Goal: Obtain resource: Download file/media

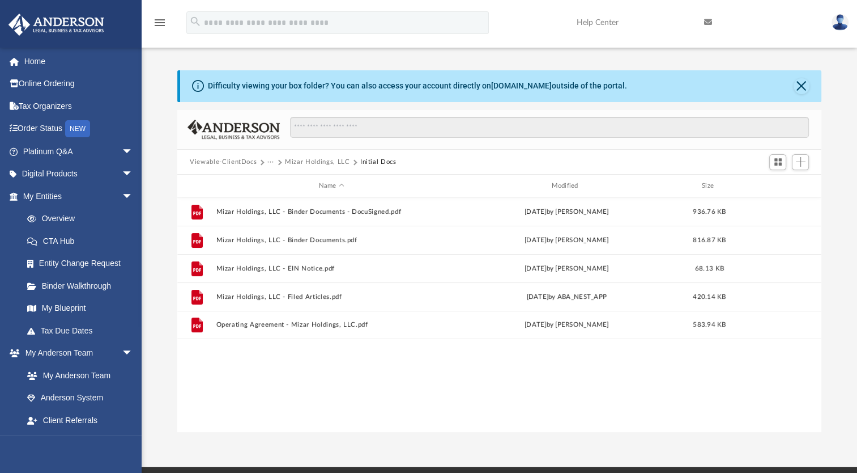
scroll to position [249, 635]
click at [122, 150] on span "arrow_drop_down" at bounding box center [133, 151] width 23 height 23
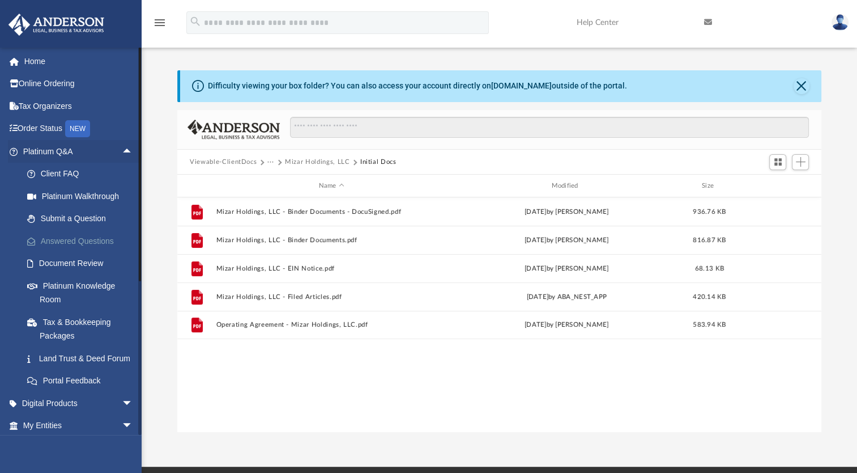
click at [76, 241] on link "Answered Questions" at bounding box center [83, 240] width 134 height 23
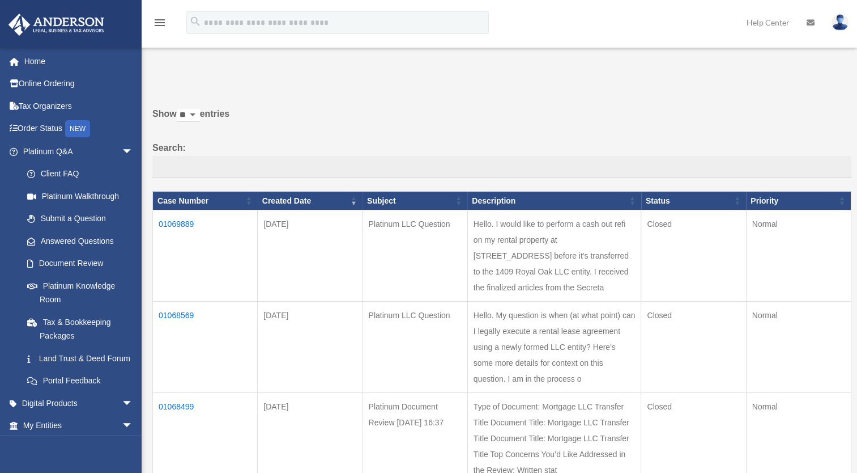
click at [185, 219] on td "01069889" at bounding box center [205, 255] width 105 height 91
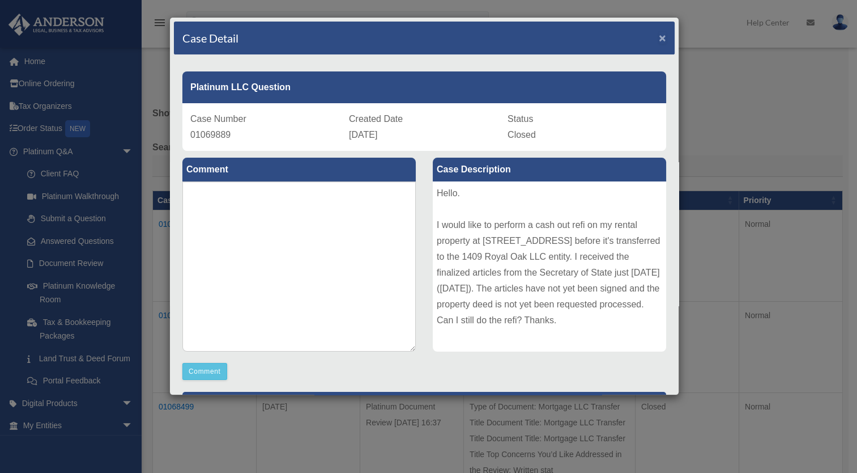
click at [659, 41] on span "×" at bounding box center [662, 37] width 7 height 13
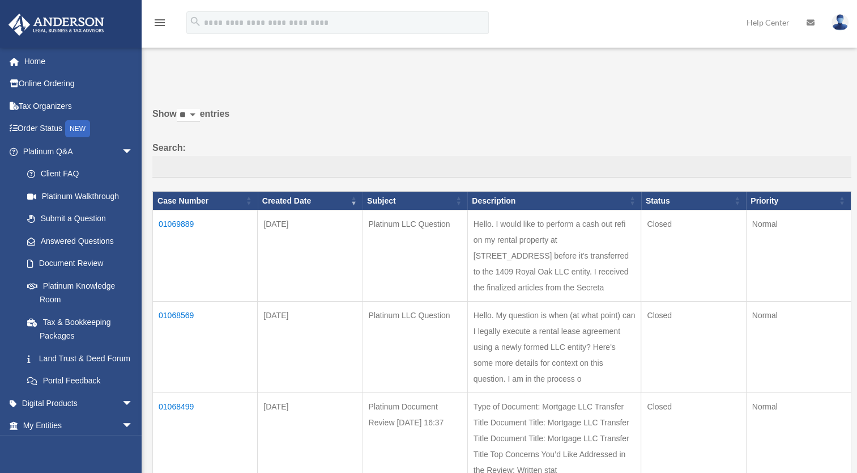
click at [184, 347] on td "01068569" at bounding box center [205, 346] width 105 height 91
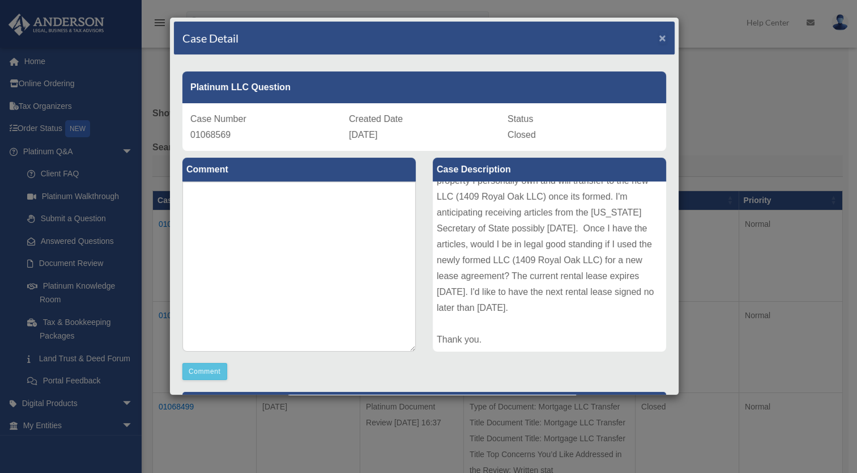
click at [659, 35] on span "×" at bounding box center [662, 37] width 7 height 13
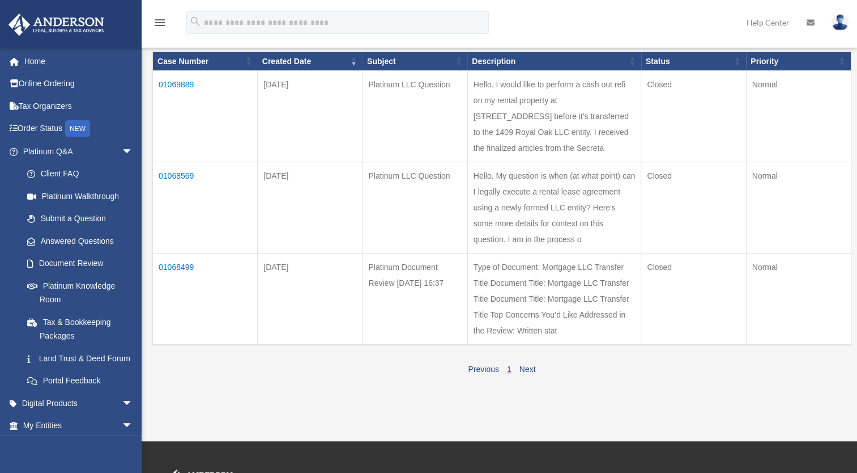
scroll to position [152, 0]
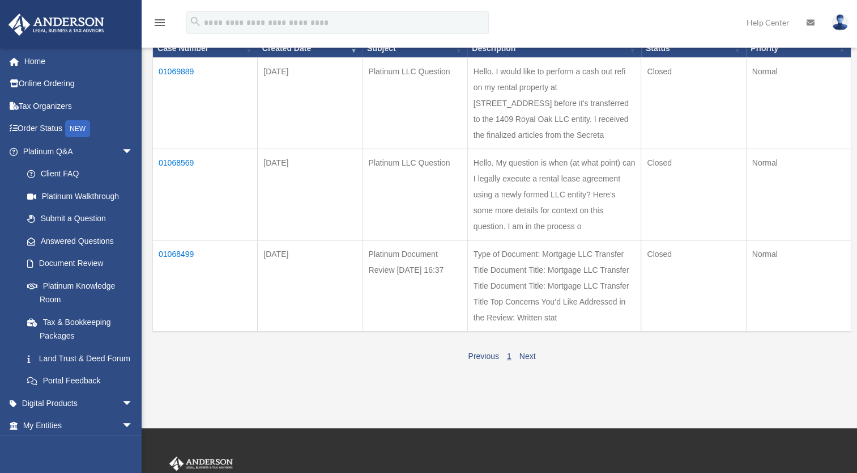
click at [185, 315] on td "01068499" at bounding box center [205, 286] width 105 height 92
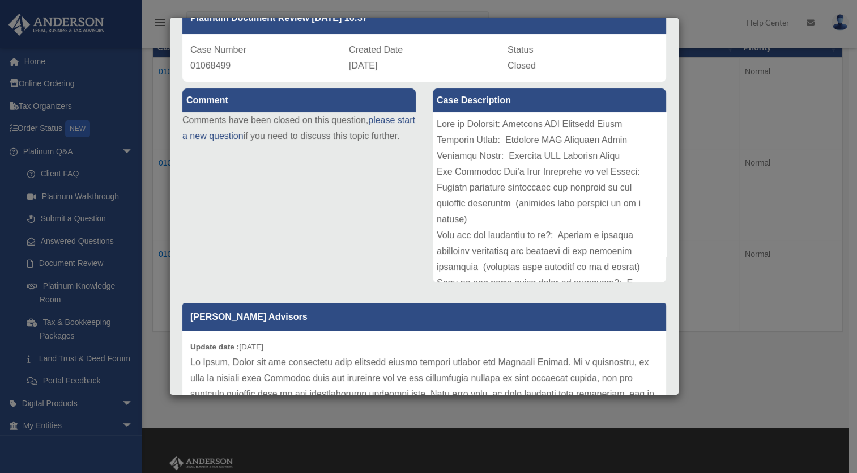
scroll to position [0, 0]
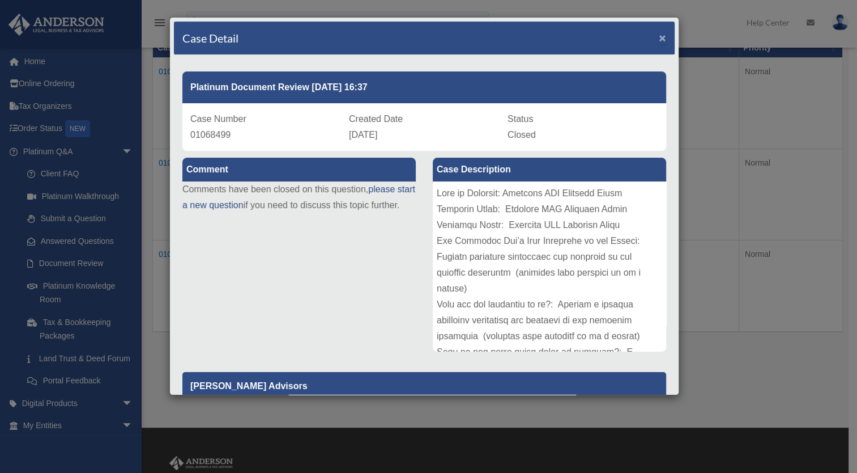
click at [659, 36] on span "×" at bounding box center [662, 37] width 7 height 13
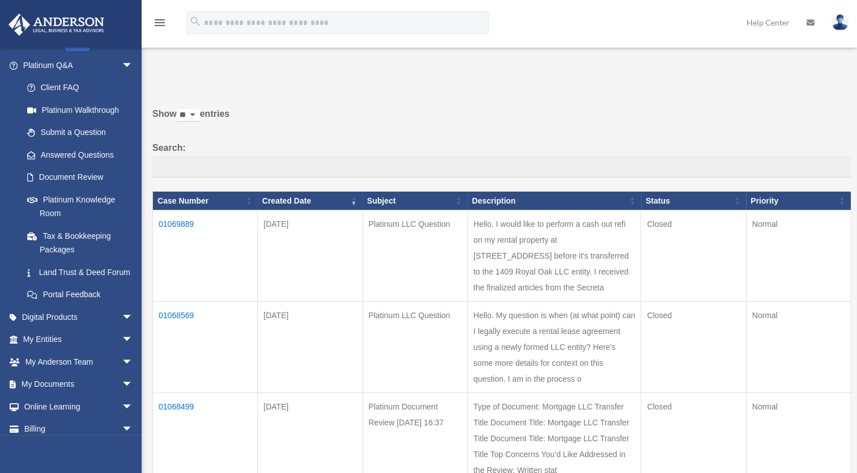
scroll to position [130, 0]
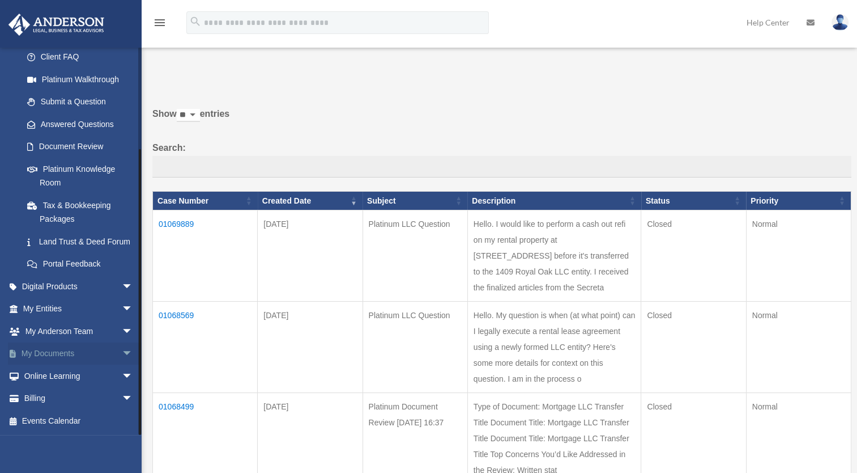
click at [122, 352] on span "arrow_drop_down" at bounding box center [133, 353] width 23 height 23
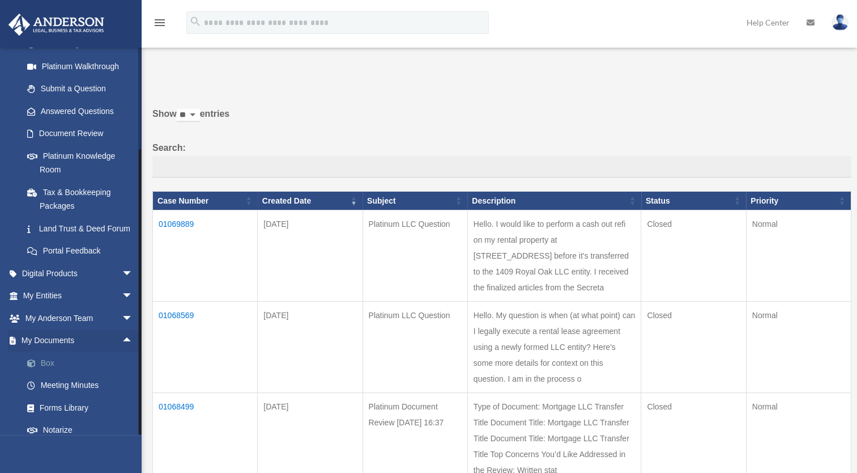
click at [66, 374] on link "Box" at bounding box center [83, 362] width 134 height 23
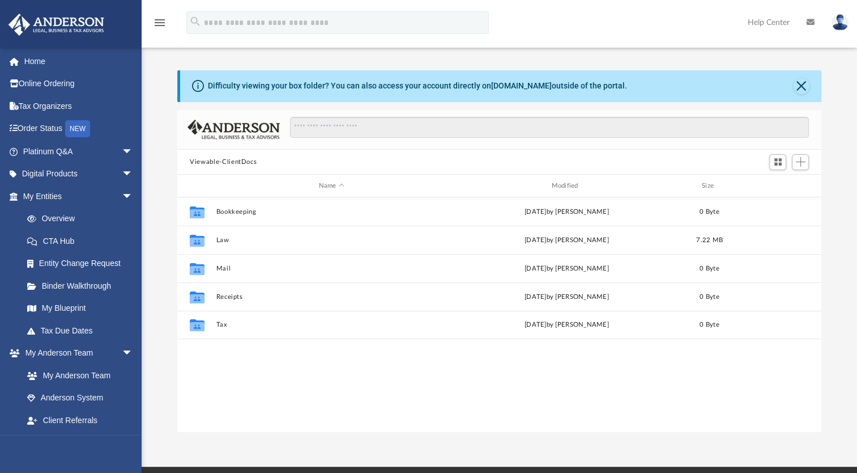
scroll to position [249, 635]
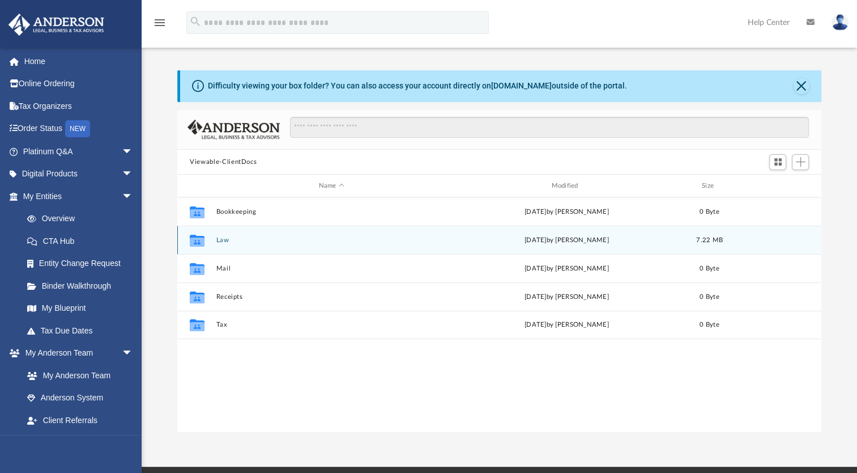
click at [220, 243] on button "Law" at bounding box center [331, 239] width 231 height 7
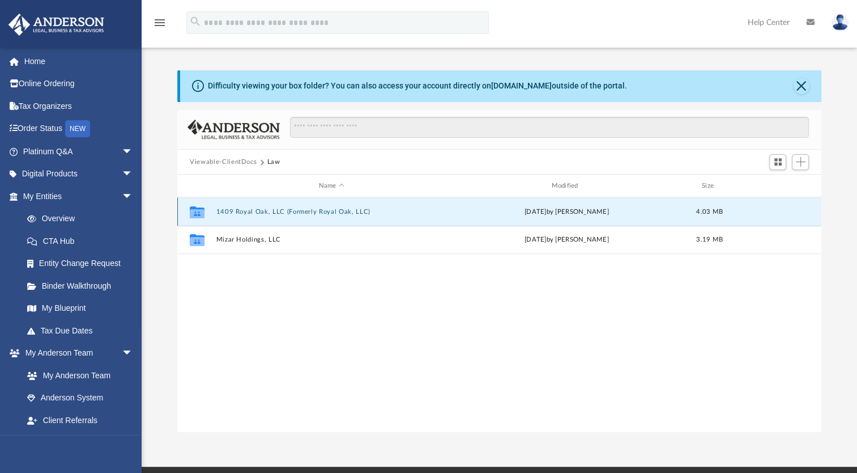
click at [250, 210] on button "1409 Royal Oak, LLC (Formerly Royal Oak, LLC)" at bounding box center [331, 211] width 231 height 7
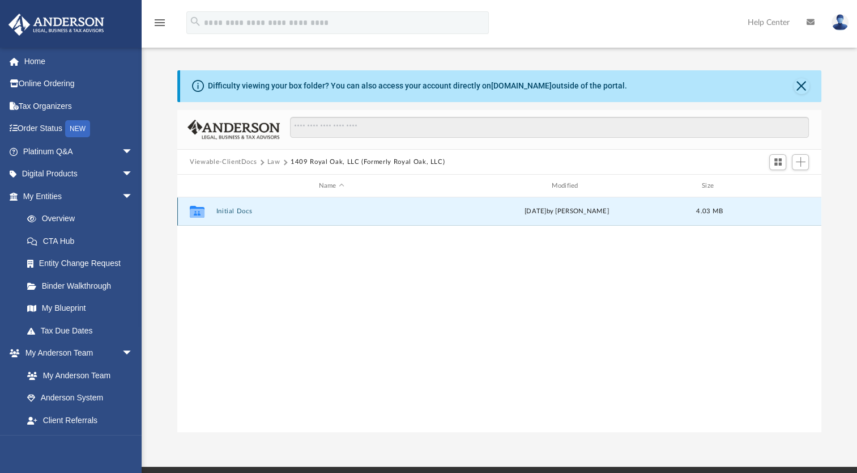
click at [250, 210] on button "Initial Docs" at bounding box center [331, 210] width 231 height 7
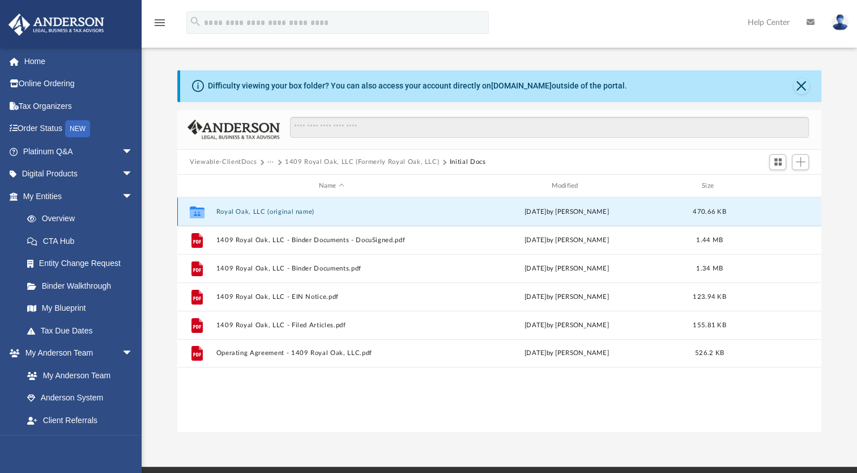
click at [252, 210] on button "Royal Oak, LLC (original name)" at bounding box center [331, 211] width 231 height 7
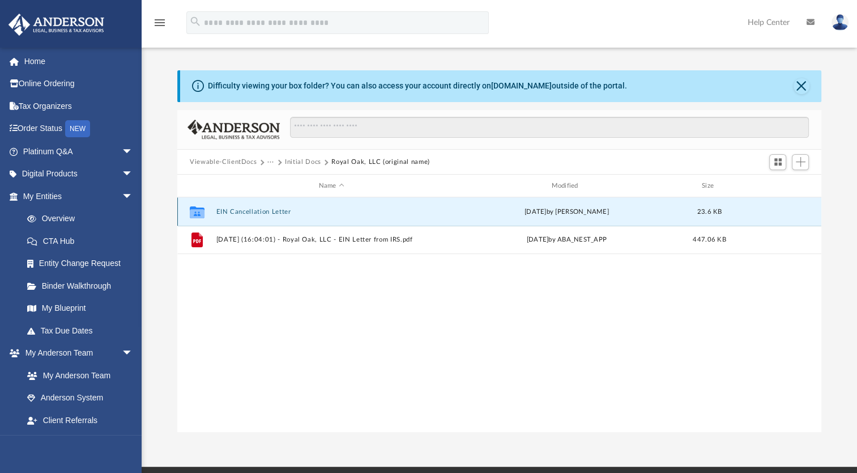
click at [241, 214] on button "EIN Cancellation Letter" at bounding box center [331, 211] width 231 height 7
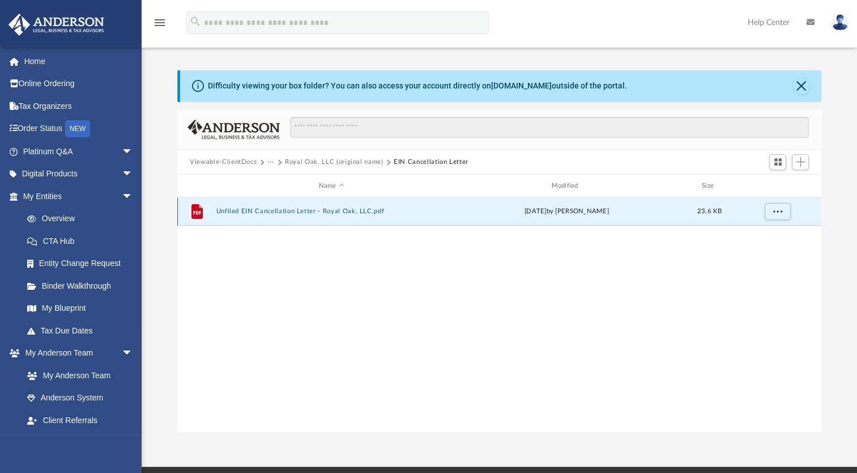
click at [241, 214] on button "Unfiled EIN Cancellation Letter - Royal Oak, LLC.pdf" at bounding box center [331, 210] width 231 height 7
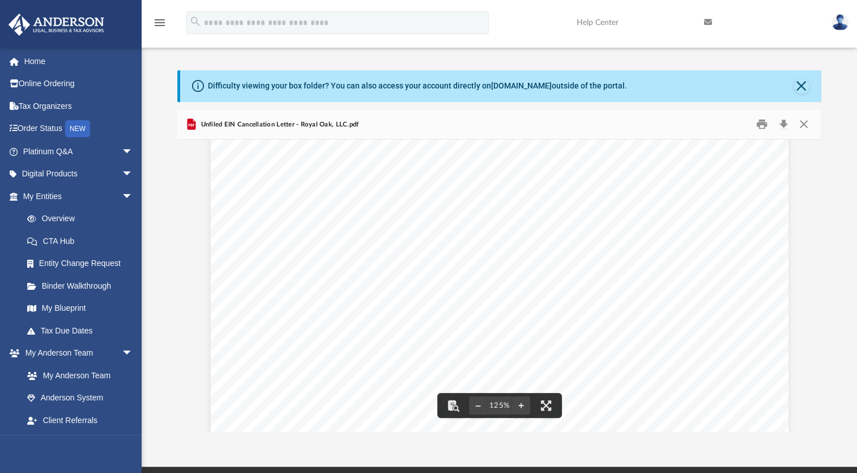
scroll to position [109, 0]
click at [762, 122] on button "Print" at bounding box center [762, 125] width 23 height 18
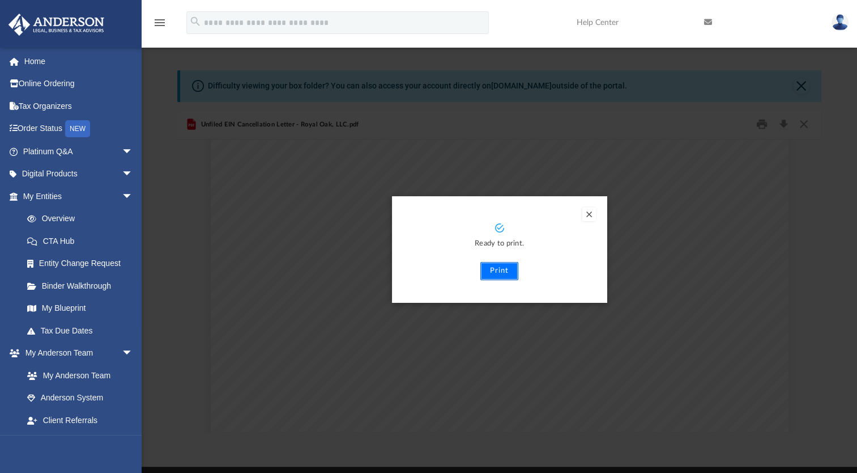
click at [488, 269] on button "Print" at bounding box center [499, 271] width 38 height 18
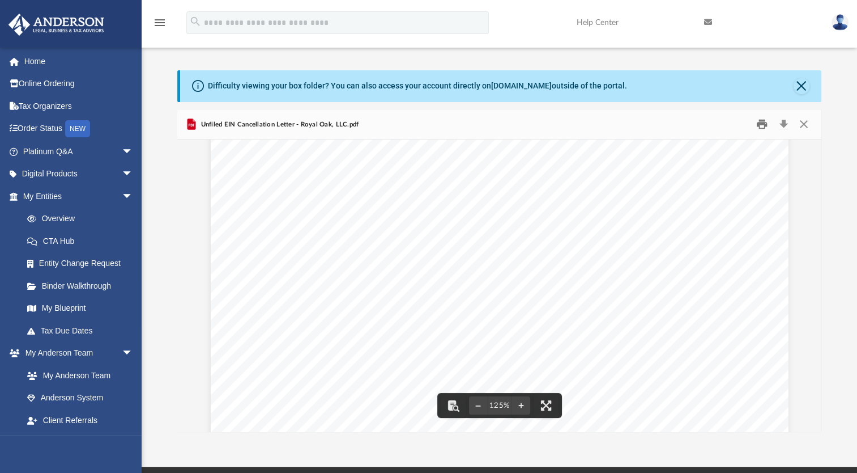
click at [760, 130] on button "Print" at bounding box center [762, 125] width 23 height 18
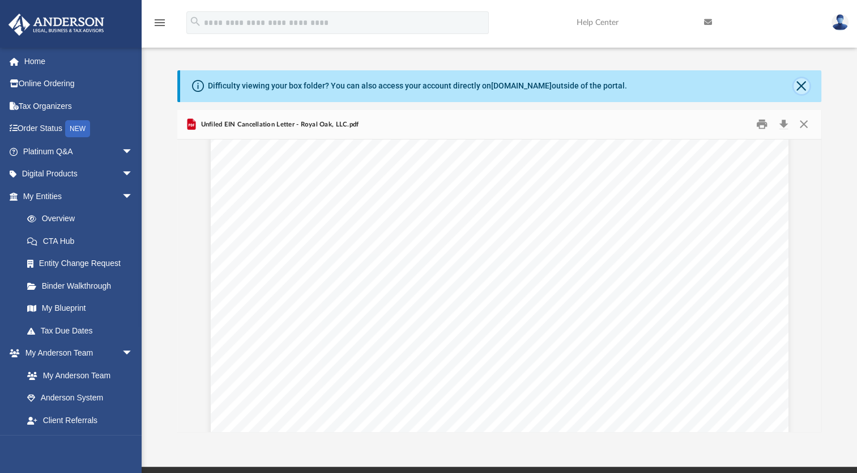
click at [803, 87] on button "Close" at bounding box center [802, 86] width 16 height 16
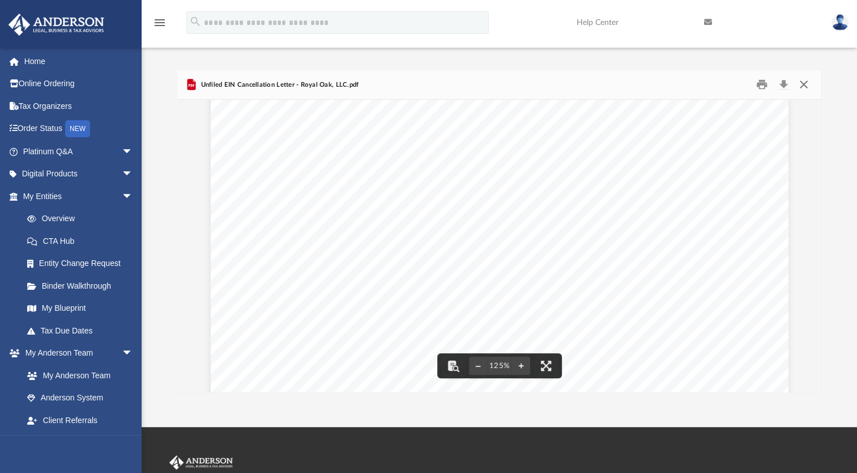
click at [804, 83] on button "Close" at bounding box center [803, 85] width 20 height 18
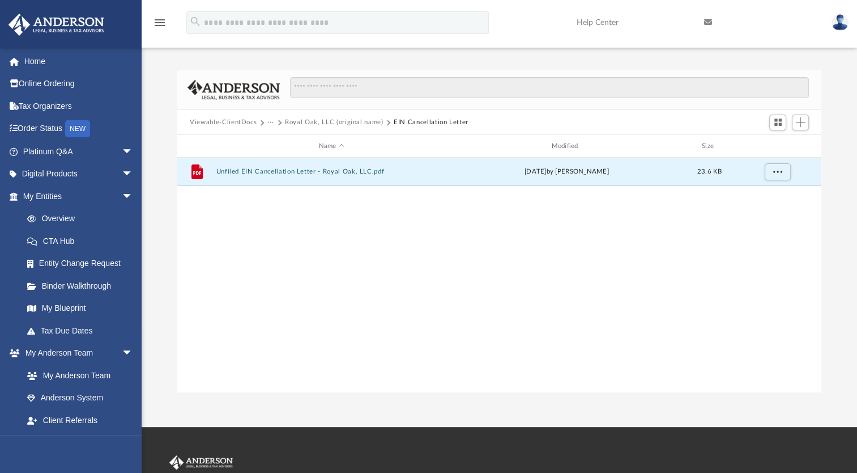
click at [541, 320] on div "File Unfiled EIN Cancellation Letter - Royal Oak, LLC.pdf Fri Aug 22 2025 by Cy…" at bounding box center [499, 275] width 644 height 235
click at [801, 124] on span "Add" at bounding box center [801, 122] width 10 height 10
click at [776, 144] on li "Upload" at bounding box center [785, 145] width 36 height 12
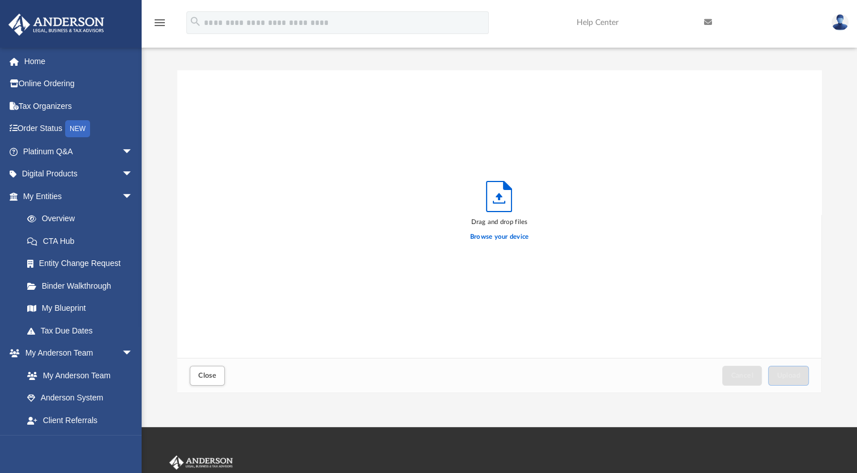
scroll to position [279, 635]
click at [502, 232] on label "Browse your device" at bounding box center [499, 237] width 59 height 10
click at [0, 0] on input "Browse your device" at bounding box center [0, 0] width 0 height 0
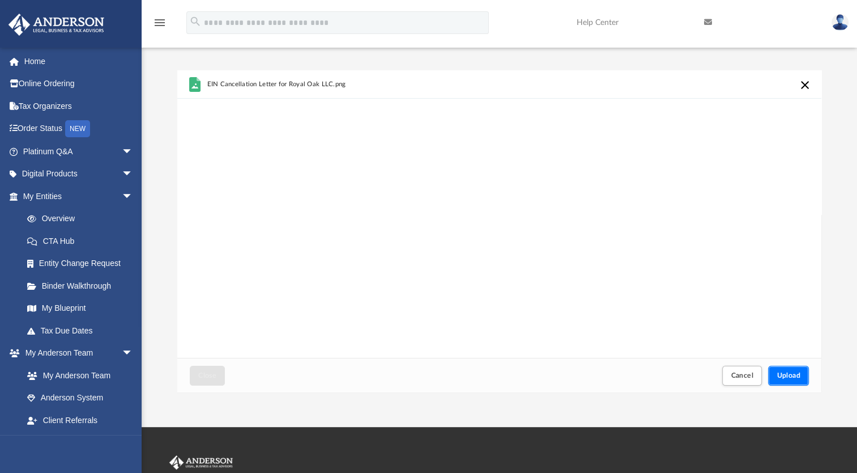
click at [785, 371] on button "Upload" at bounding box center [788, 375] width 41 height 20
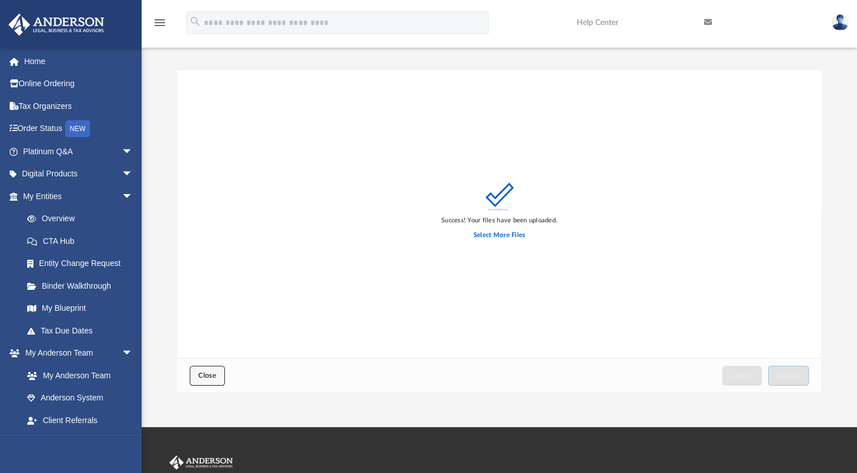
click at [206, 375] on span "Close" at bounding box center [207, 375] width 18 height 7
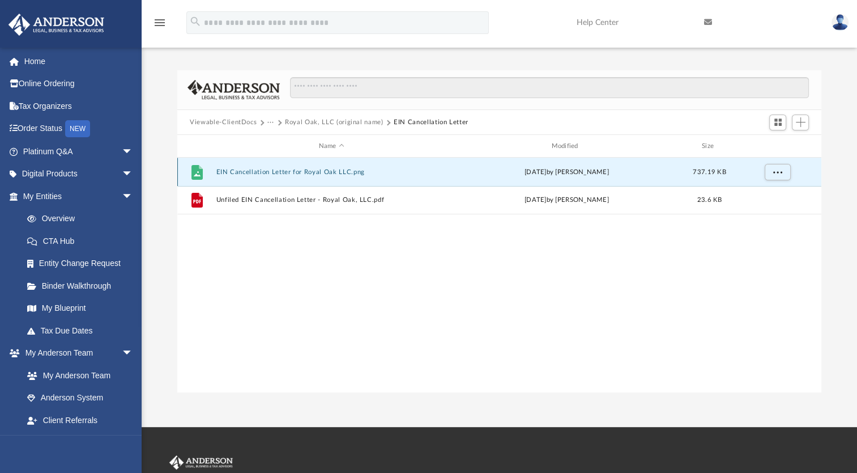
click at [250, 173] on button "EIN Cancellation Letter for Royal Oak LLC.png" at bounding box center [331, 171] width 231 height 7
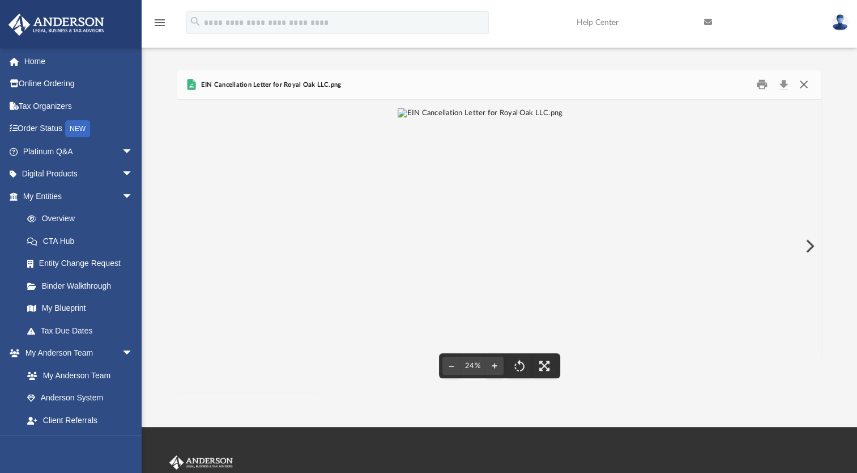
click at [803, 82] on button "Close" at bounding box center [803, 85] width 20 height 18
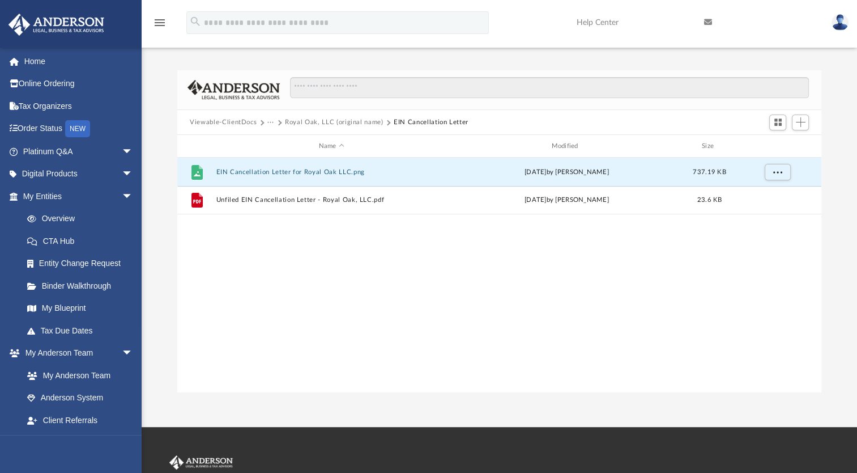
drag, startPoint x: 394, startPoint y: 122, endPoint x: 312, endPoint y: 119, distance: 82.8
drag, startPoint x: 312, startPoint y: 119, endPoint x: 276, endPoint y: 278, distance: 163.2
click at [276, 278] on div "File EIN Cancellation Letter for Royal Oak LLC.png today by Wayne Wisneski 737.…" at bounding box center [499, 275] width 644 height 235
drag, startPoint x: 474, startPoint y: 121, endPoint x: 499, endPoint y: 267, distance: 148.3
drag, startPoint x: 499, startPoint y: 267, endPoint x: 411, endPoint y: 281, distance: 89.5
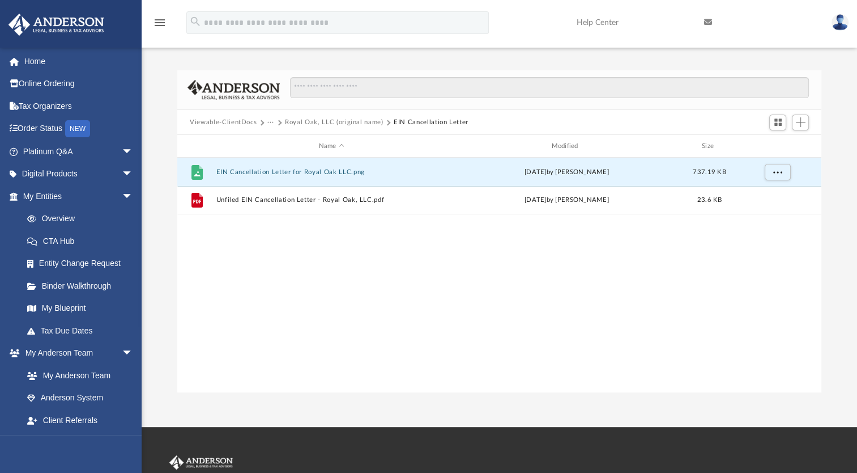
click at [411, 281] on div "File EIN Cancellation Letter for Royal Oak LLC.png today by Wayne Wisneski 737.…" at bounding box center [499, 275] width 644 height 235
click at [313, 120] on button "Royal Oak, LLC (original name)" at bounding box center [334, 122] width 99 height 10
click at [261, 171] on button "EIN Cancellation Letter" at bounding box center [331, 171] width 231 height 7
click at [777, 171] on span "More options" at bounding box center [777, 171] width 9 height 6
drag, startPoint x: 293, startPoint y: 173, endPoint x: 247, endPoint y: 291, distance: 126.0
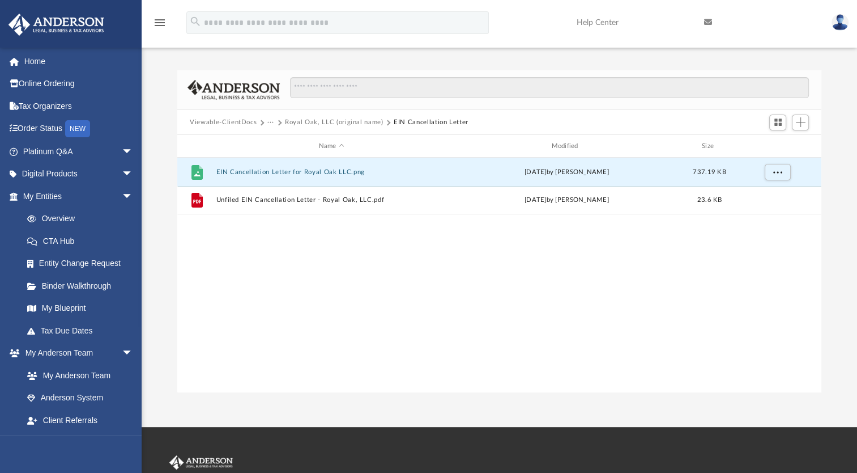
click at [247, 291] on div "File EIN Cancellation Letter for Royal Oak LLC.png today by Wayne Wisneski 737.…" at bounding box center [499, 275] width 644 height 235
drag, startPoint x: 448, startPoint y: 121, endPoint x: 430, endPoint y: 124, distance: 18.4
drag, startPoint x: 430, startPoint y: 124, endPoint x: 356, endPoint y: 257, distance: 152.4
click at [356, 257] on div "File EIN Cancellation Letter for Royal Oak LLC.png today by Wayne Wisneski 737.…" at bounding box center [499, 275] width 644 height 235
click at [772, 124] on button "Switch to Grid View" at bounding box center [777, 122] width 17 height 16
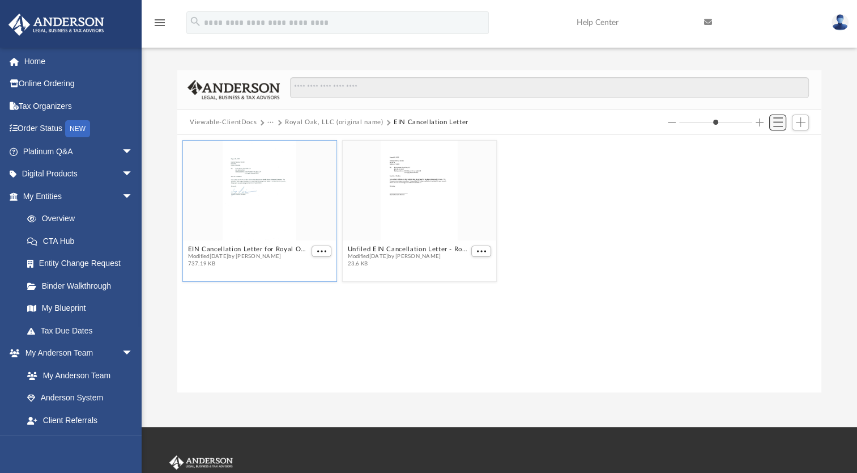
scroll to position [249, 635]
click at [772, 124] on button "Switch to List View" at bounding box center [777, 122] width 17 height 16
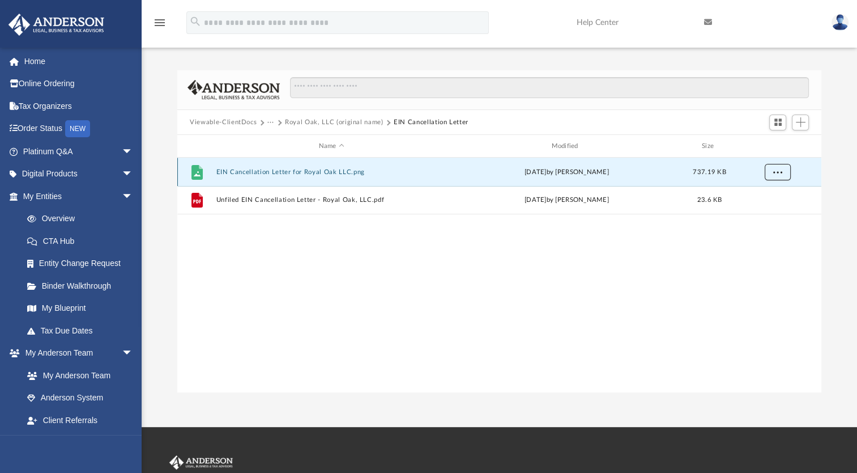
click at [768, 175] on button "More options" at bounding box center [778, 172] width 26 height 17
click at [758, 195] on li "Preview" at bounding box center [767, 195] width 33 height 12
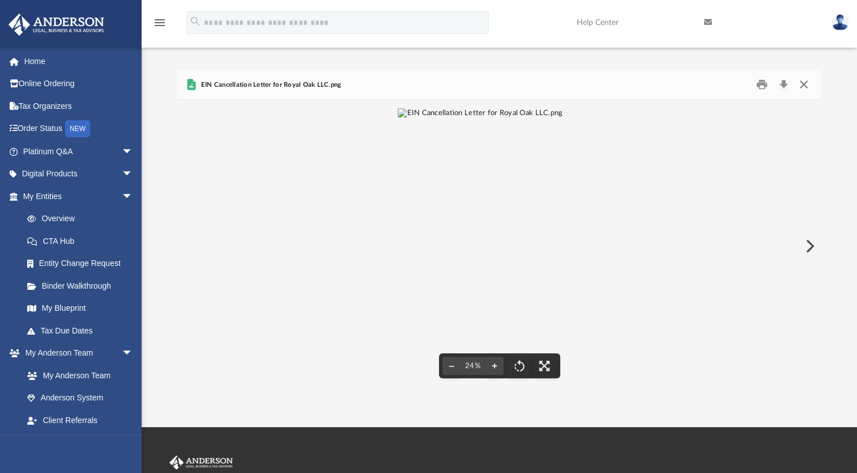
click at [802, 88] on button "Close" at bounding box center [803, 85] width 20 height 18
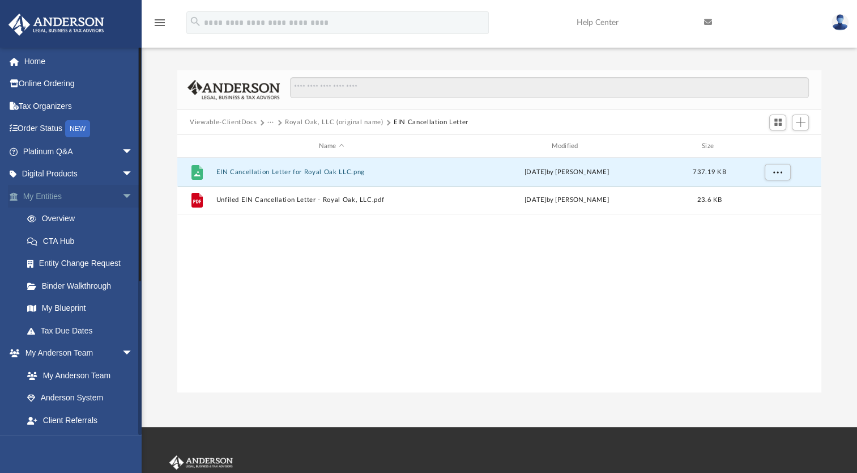
click at [55, 194] on link "My Entities arrow_drop_down" at bounding box center [79, 196] width 142 height 23
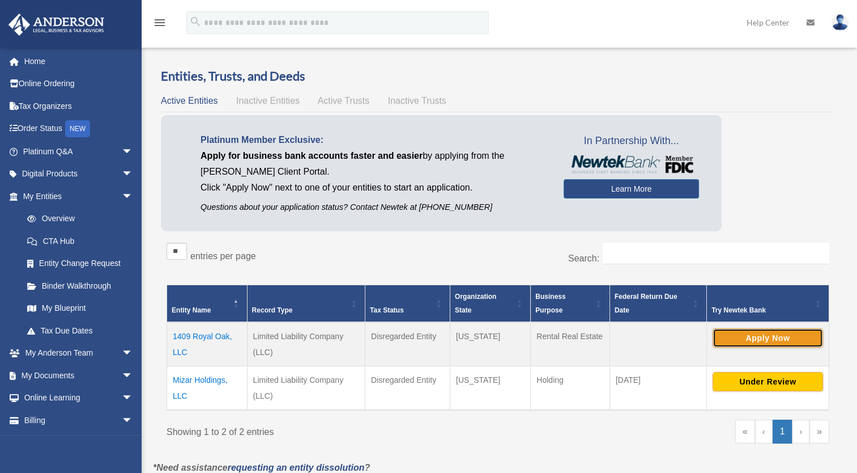
click at [754, 338] on button "Apply Now" at bounding box center [768, 337] width 110 height 19
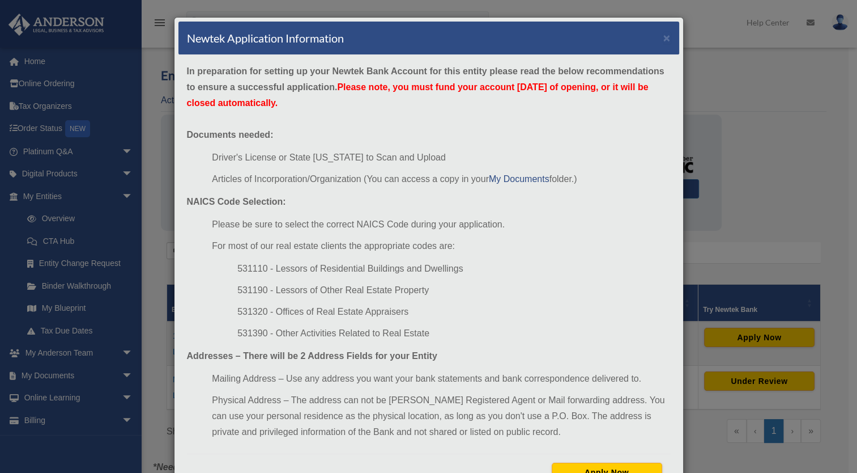
click at [246, 291] on li "531190 - Lessors of Other Real Estate Property" at bounding box center [453, 290] width 433 height 16
copy li "531190"
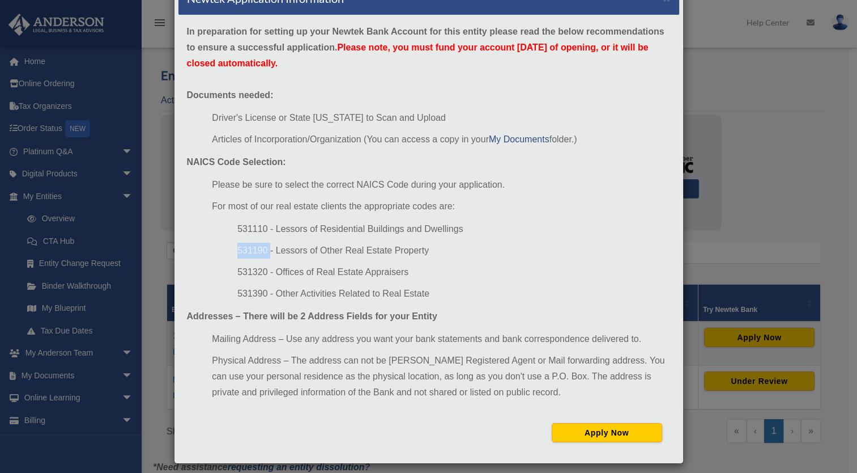
scroll to position [46, 0]
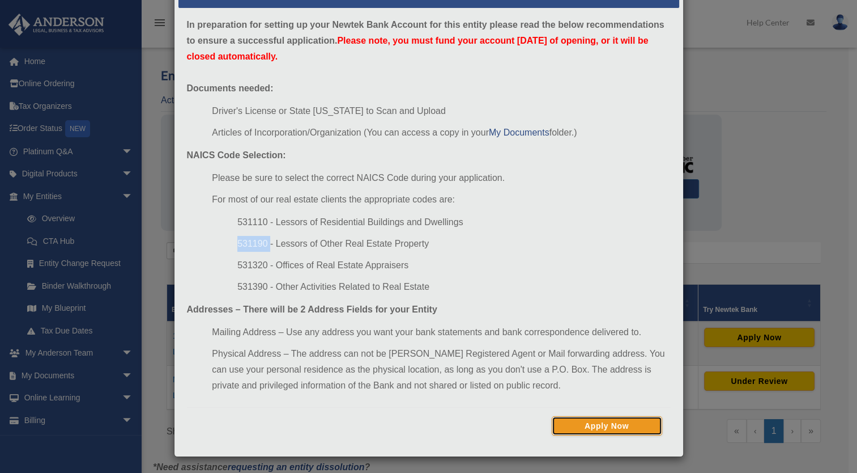
click at [578, 420] on button "Apply Now" at bounding box center [607, 425] width 110 height 19
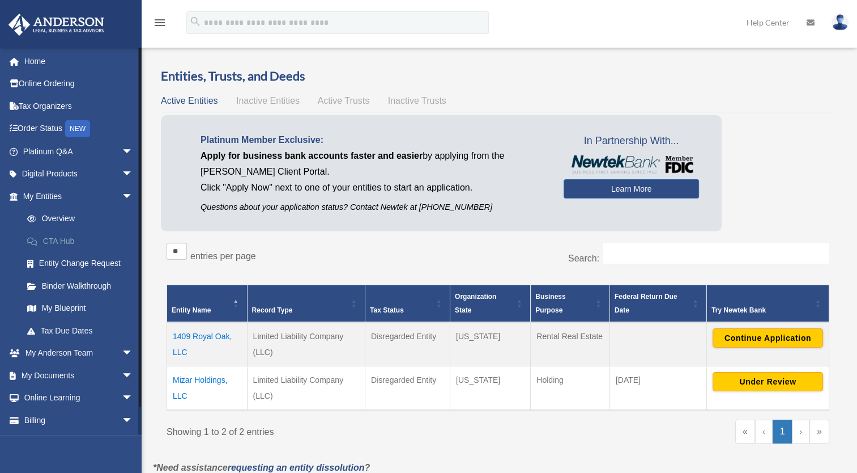
scroll to position [21, 0]
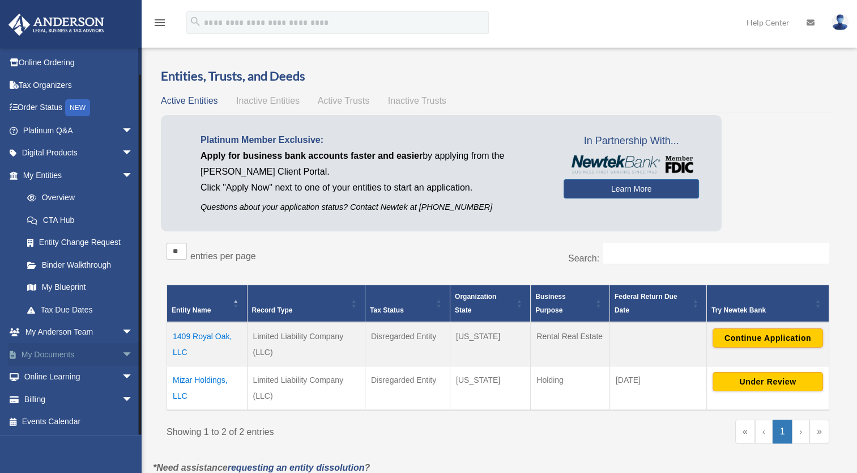
click at [122, 351] on span "arrow_drop_down" at bounding box center [133, 354] width 23 height 23
click at [47, 376] on link "Box" at bounding box center [83, 376] width 134 height 23
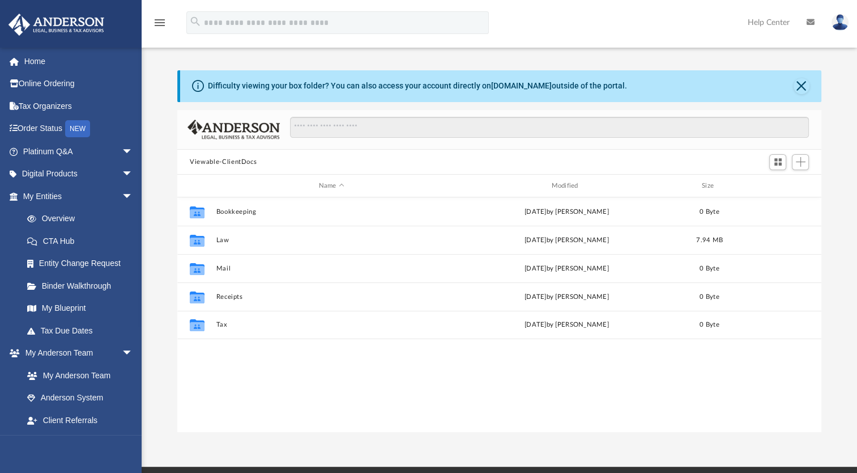
scroll to position [249, 635]
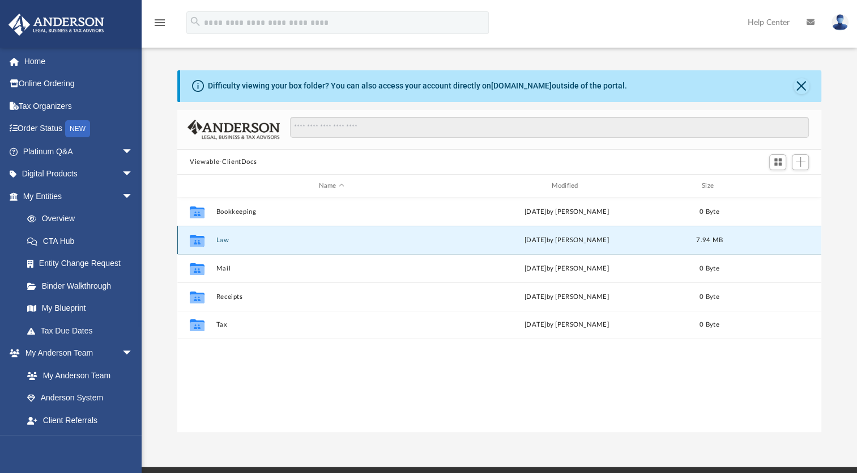
click at [225, 243] on button "Law" at bounding box center [331, 239] width 231 height 7
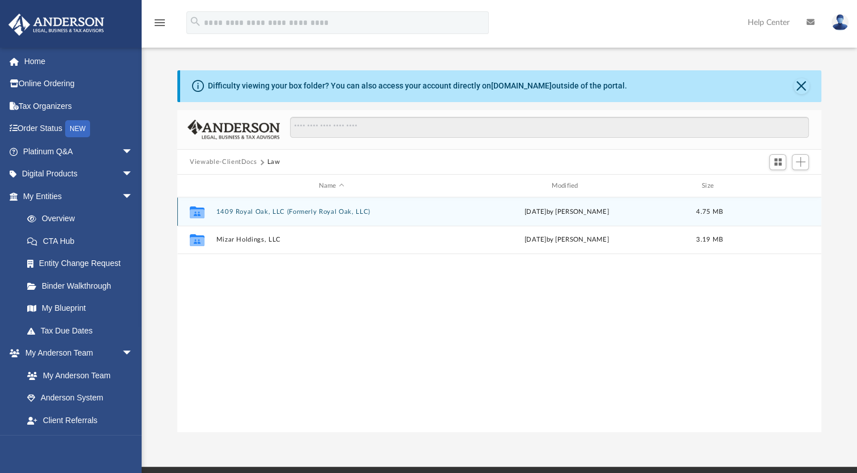
click at [230, 211] on button "1409 Royal Oak, LLC (Formerly Royal Oak, LLC)" at bounding box center [331, 211] width 231 height 7
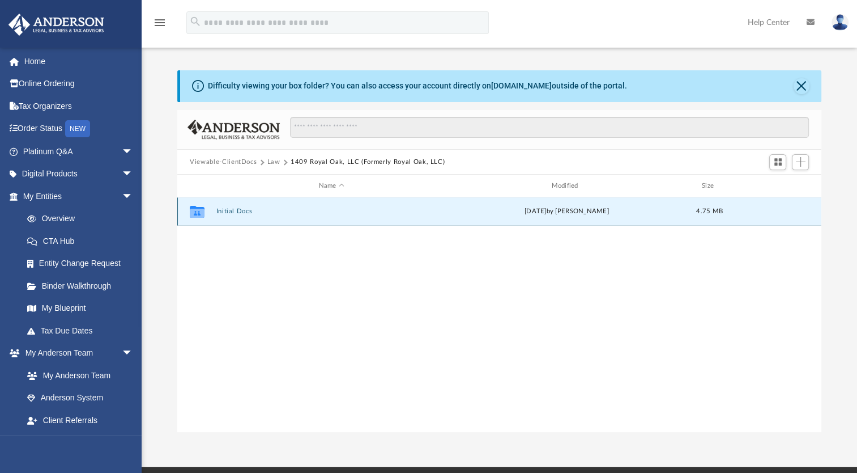
click at [230, 211] on button "Initial Docs" at bounding box center [331, 210] width 231 height 7
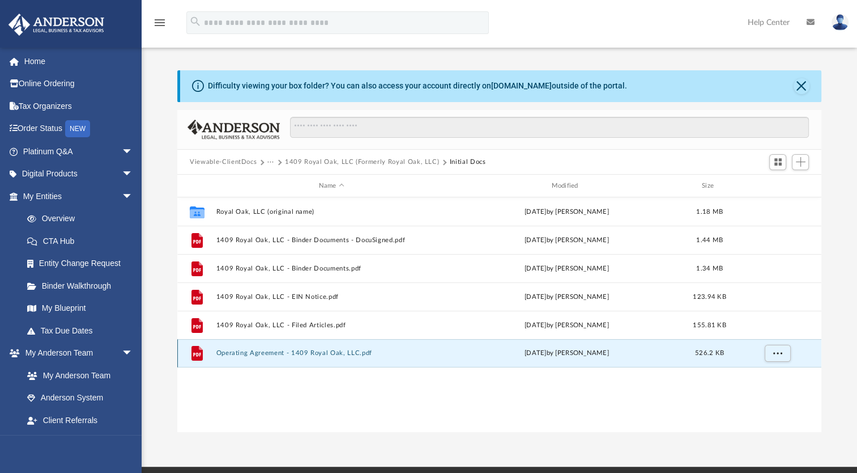
click at [302, 350] on button "Operating Agreement - 1409 Royal Oak, LLC.pdf" at bounding box center [331, 352] width 231 height 7
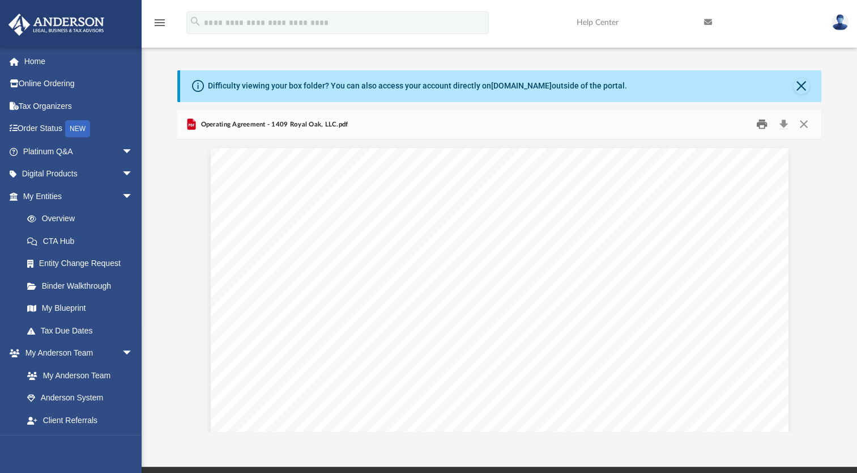
click at [759, 127] on button "Print" at bounding box center [762, 125] width 23 height 18
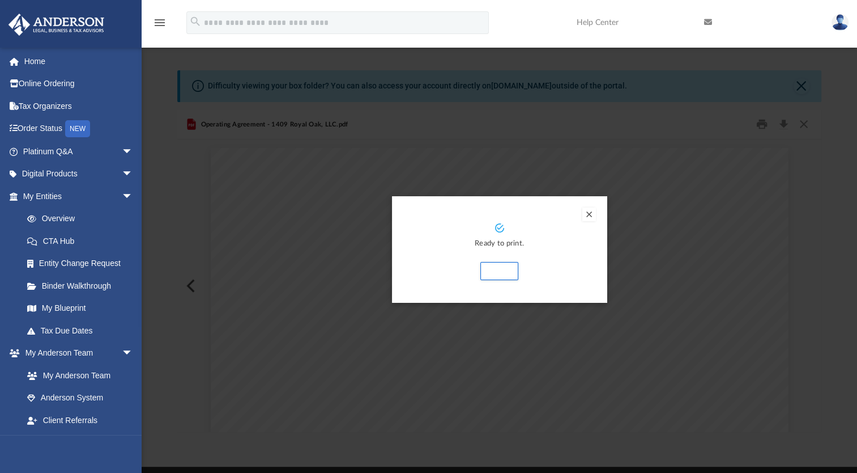
click at [590, 215] on button "Preview" at bounding box center [589, 214] width 14 height 14
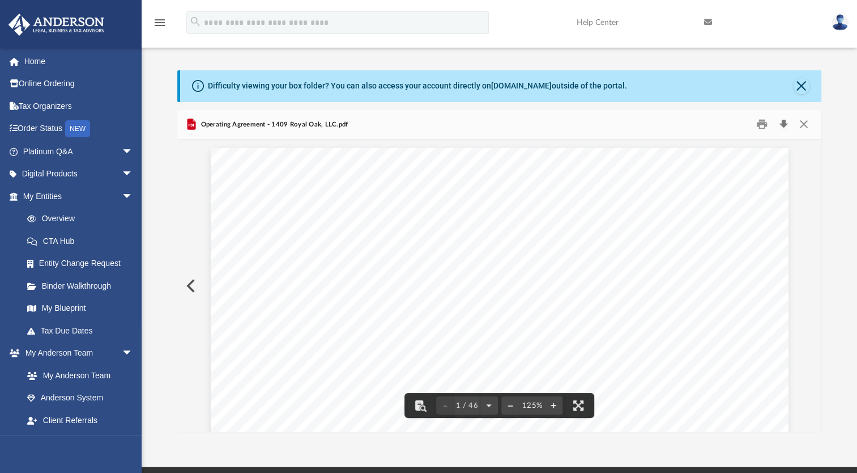
click at [784, 122] on button "Download" at bounding box center [783, 125] width 20 height 18
click at [803, 120] on button "Close" at bounding box center [803, 125] width 20 height 18
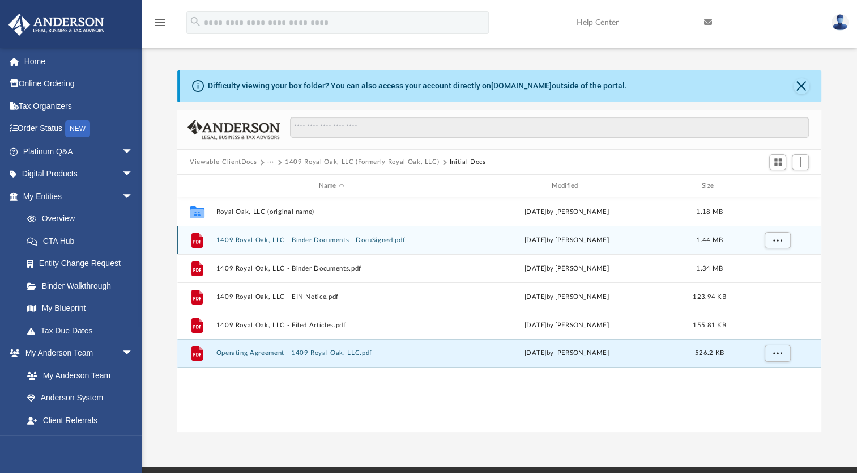
click at [324, 239] on button "1409 Royal Oak, LLC - Binder Documents - DocuSigned.pdf" at bounding box center [331, 239] width 231 height 7
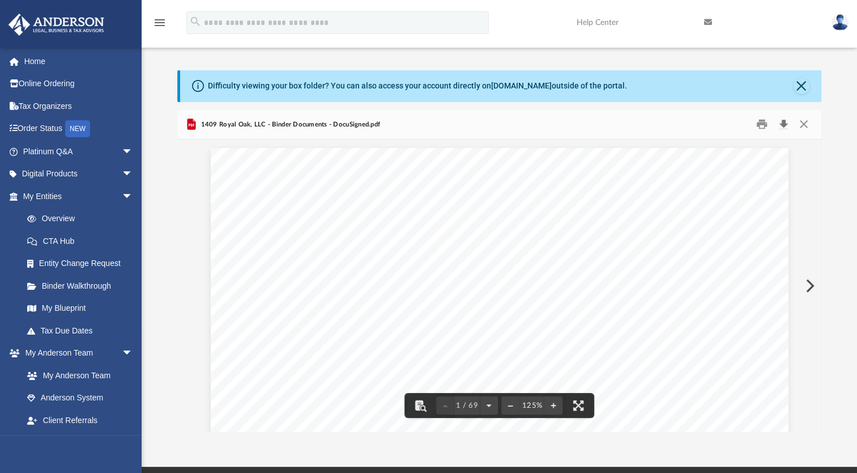
click at [780, 124] on button "Download" at bounding box center [783, 125] width 20 height 18
